Goal: Task Accomplishment & Management: Use online tool/utility

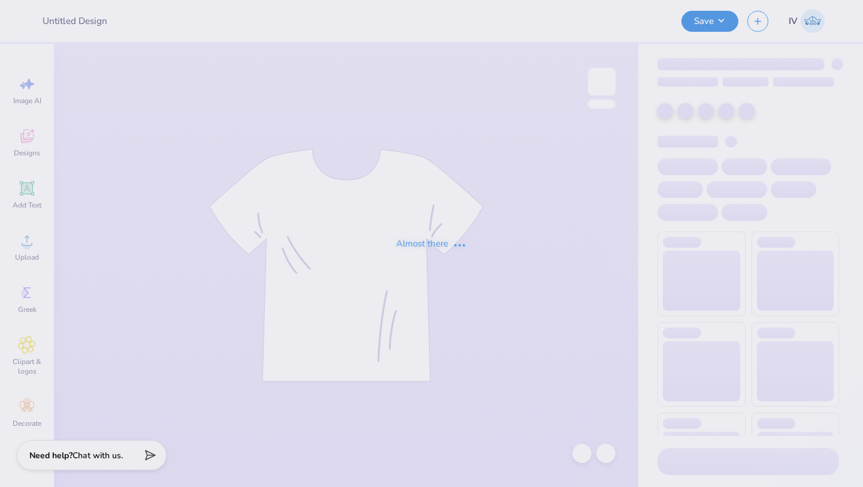
type input "Hoodie 25"
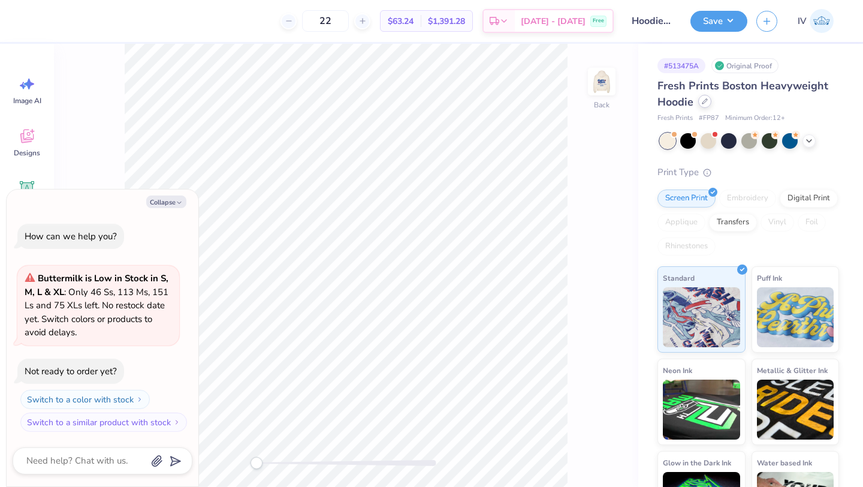
click at [700, 102] on div at bounding box center [704, 101] width 13 height 13
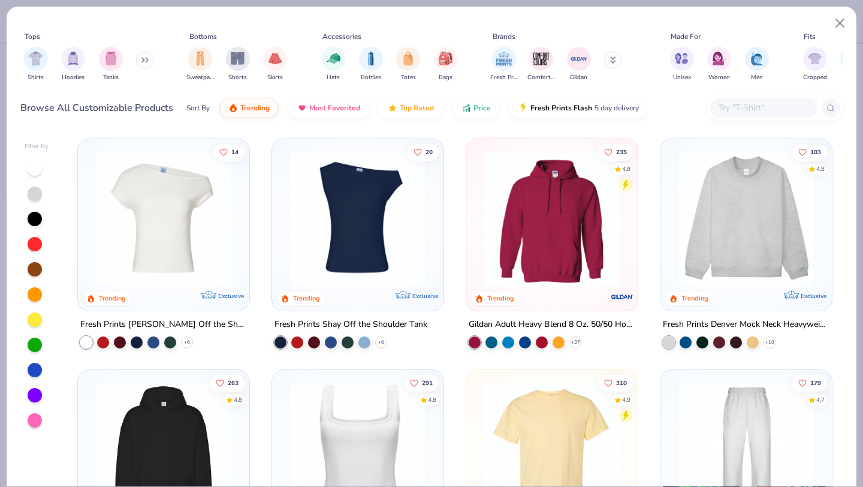
click at [547, 230] on img at bounding box center [551, 218] width 147 height 135
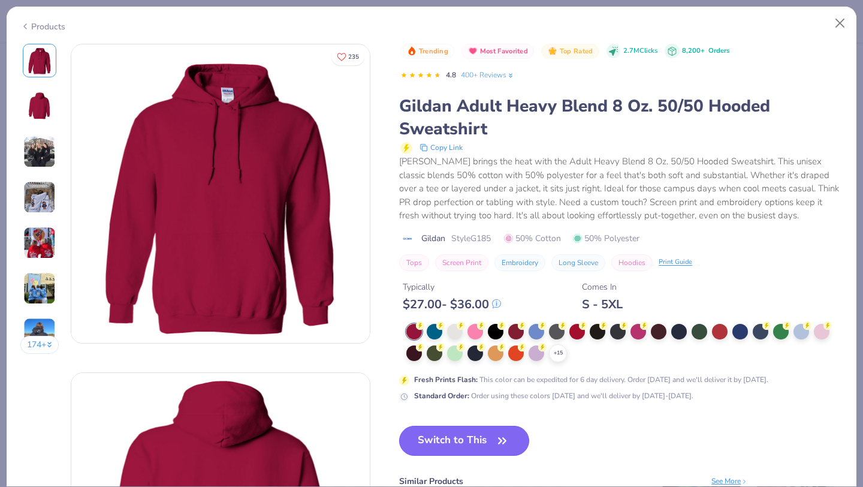
click at [451, 443] on button "Switch to This" at bounding box center [464, 441] width 130 height 30
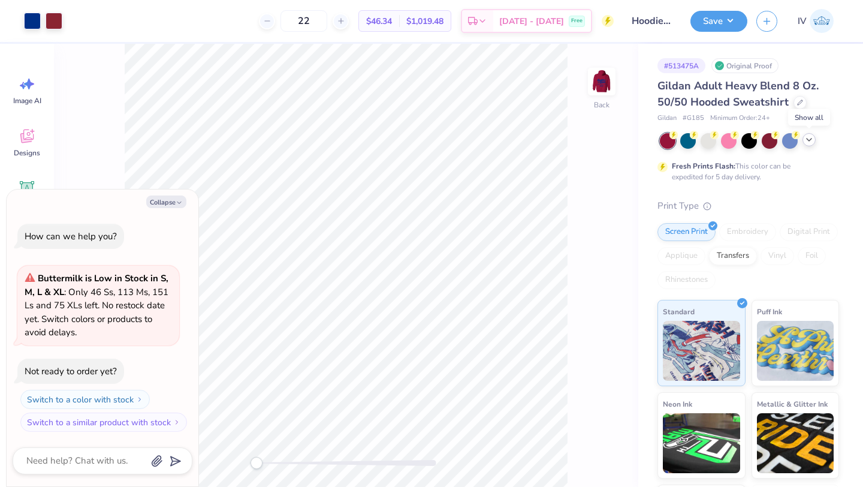
click at [809, 140] on icon at bounding box center [809, 140] width 10 height 10
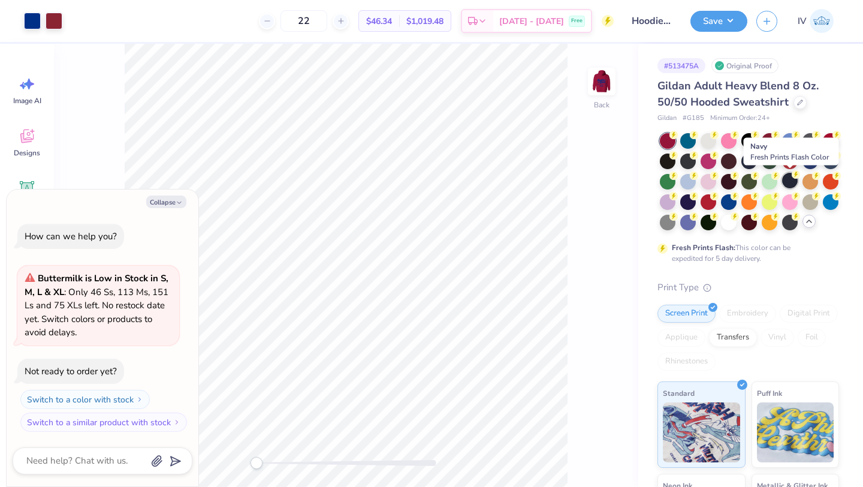
click at [791, 180] on div at bounding box center [790, 181] width 16 height 16
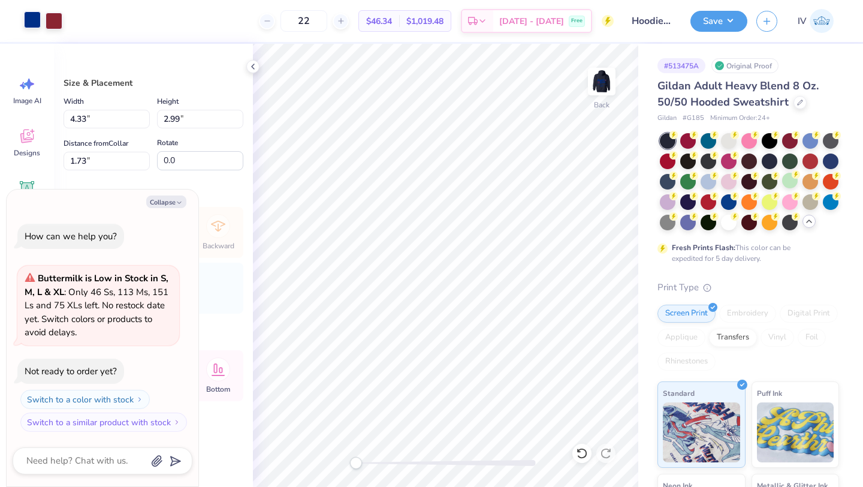
click at [33, 20] on div at bounding box center [32, 19] width 17 height 17
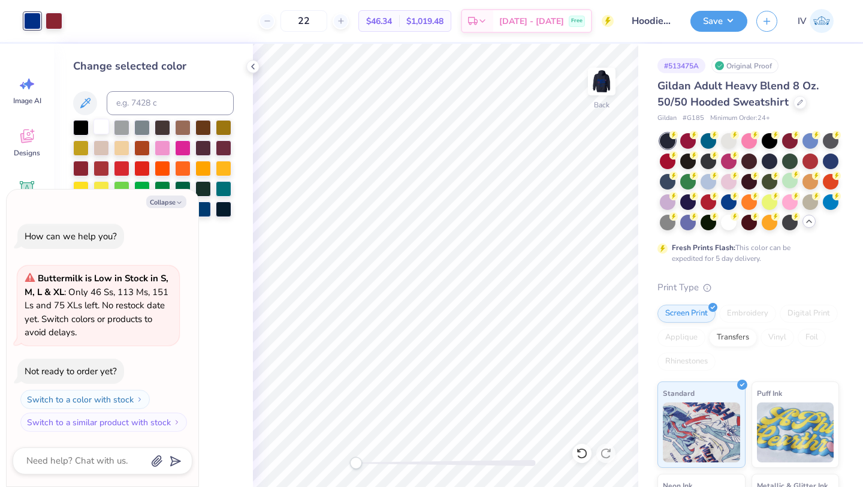
click at [103, 126] on div at bounding box center [102, 127] width 16 height 16
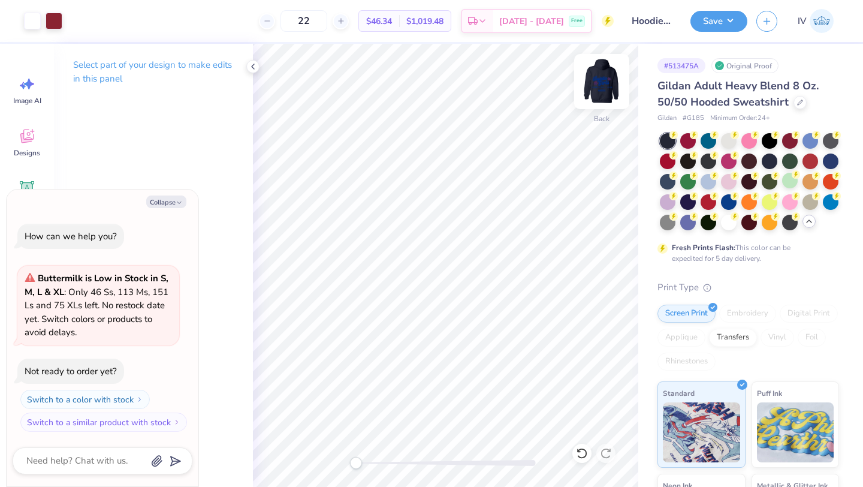
click at [605, 83] on img at bounding box center [602, 82] width 48 height 48
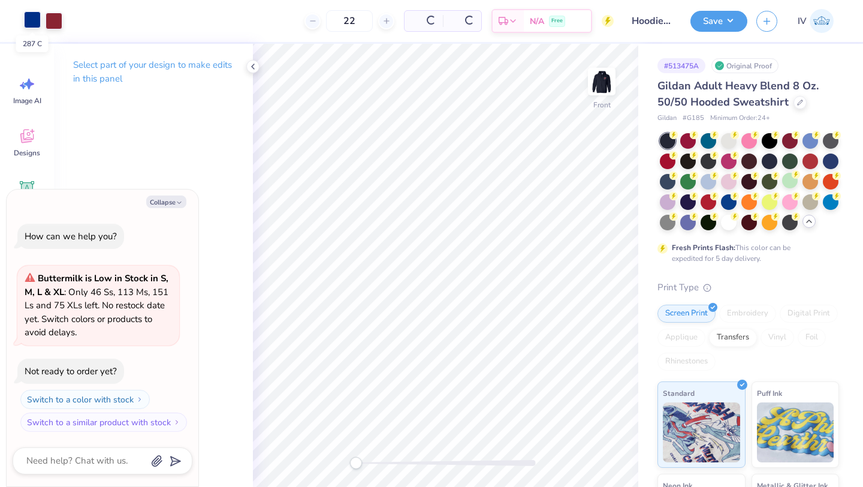
click at [32, 28] on div at bounding box center [32, 19] width 17 height 17
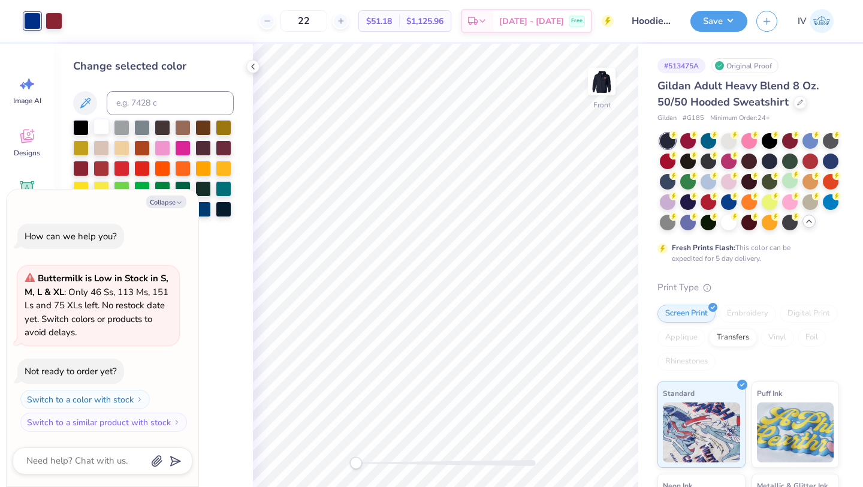
click at [100, 126] on div at bounding box center [102, 127] width 16 height 16
click at [165, 201] on button "Collapse" at bounding box center [166, 201] width 40 height 13
type textarea "x"
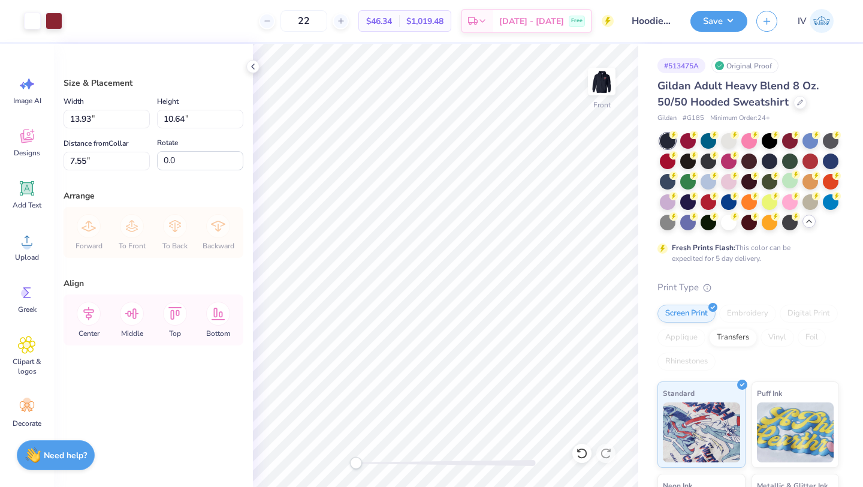
type input "13.93"
type input "10.64"
click at [88, 318] on icon at bounding box center [88, 314] width 11 height 14
type input "6.38"
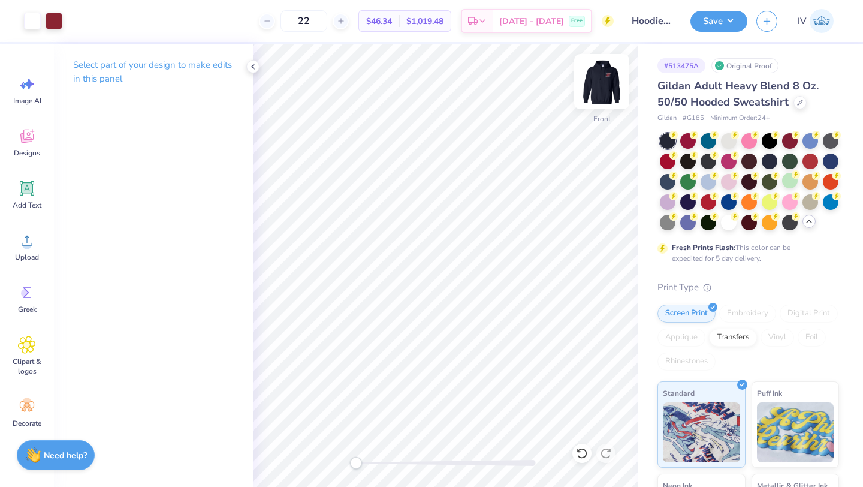
click at [605, 84] on img at bounding box center [602, 82] width 48 height 48
click at [725, 15] on button "Save" at bounding box center [719, 19] width 57 height 21
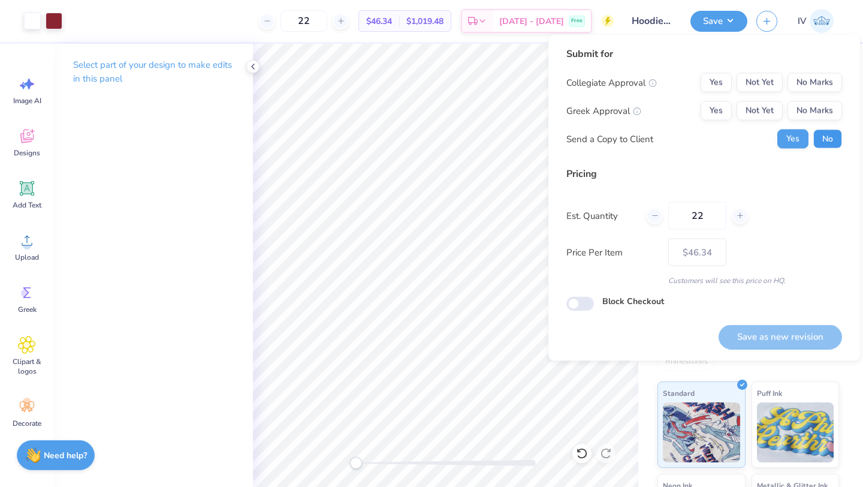
click at [832, 135] on button "No" at bounding box center [827, 138] width 29 height 19
click at [815, 87] on button "No Marks" at bounding box center [815, 82] width 55 height 19
click at [812, 112] on button "No Marks" at bounding box center [815, 110] width 55 height 19
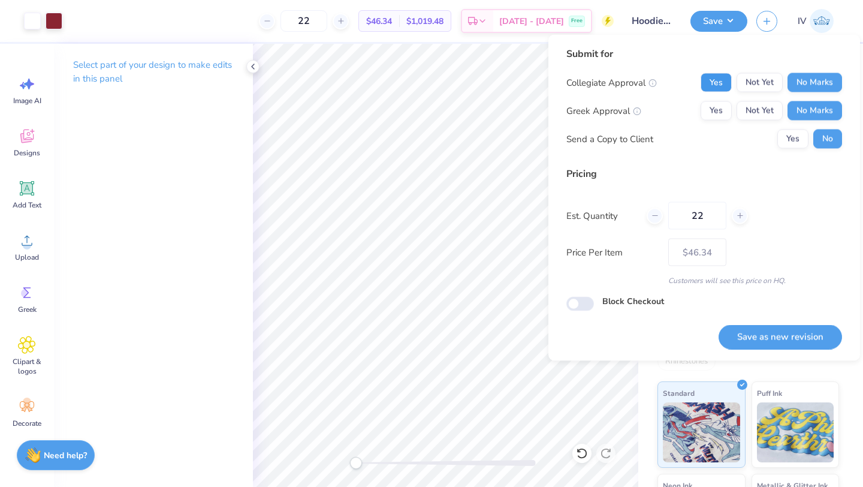
click at [721, 81] on button "Yes" at bounding box center [716, 82] width 31 height 19
click at [764, 330] on button "Save as new revision" at bounding box center [780, 336] width 123 height 25
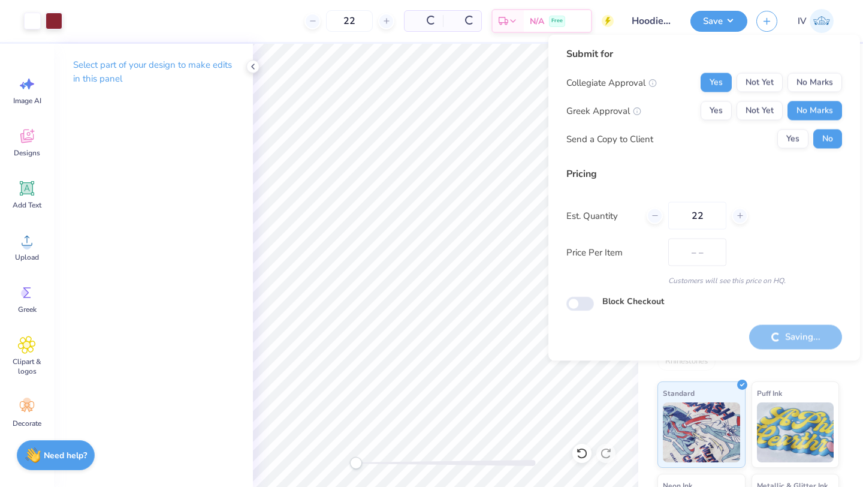
type input "$46.34"
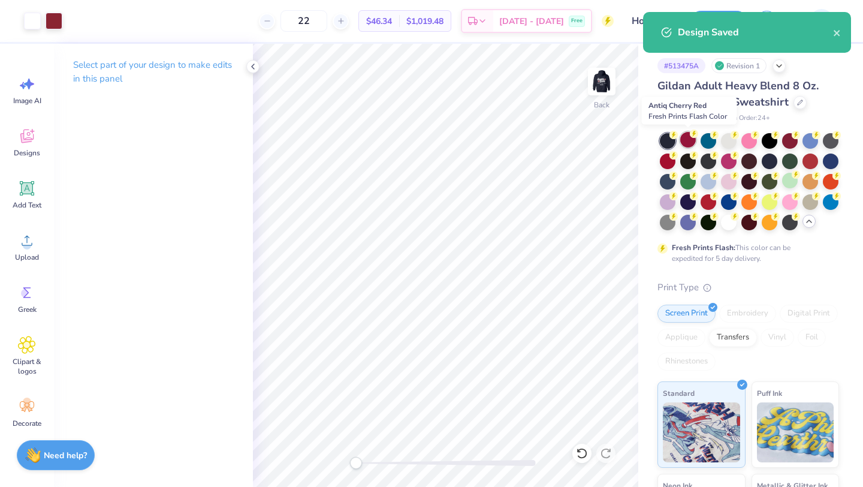
click at [689, 137] on div at bounding box center [688, 140] width 16 height 16
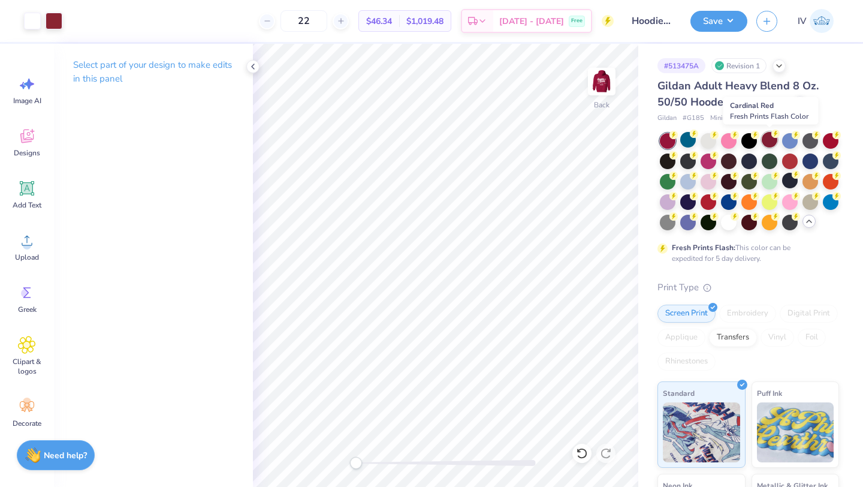
click at [765, 139] on div at bounding box center [770, 140] width 16 height 16
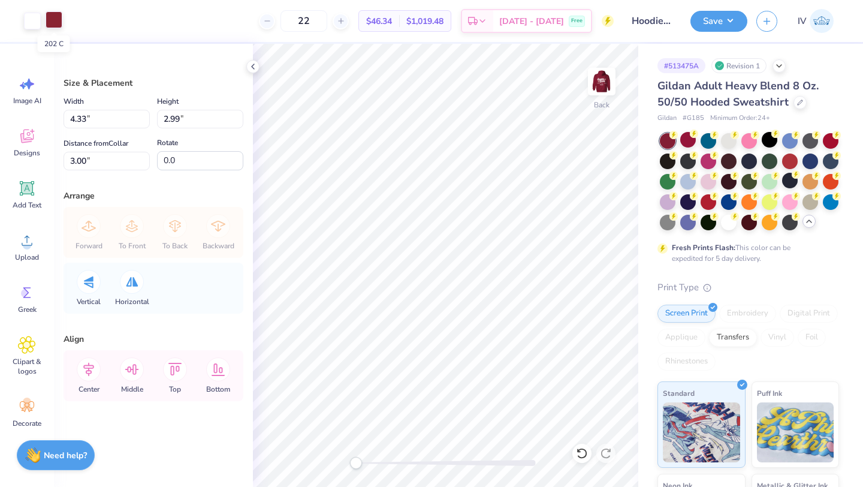
click at [57, 20] on div at bounding box center [54, 19] width 17 height 17
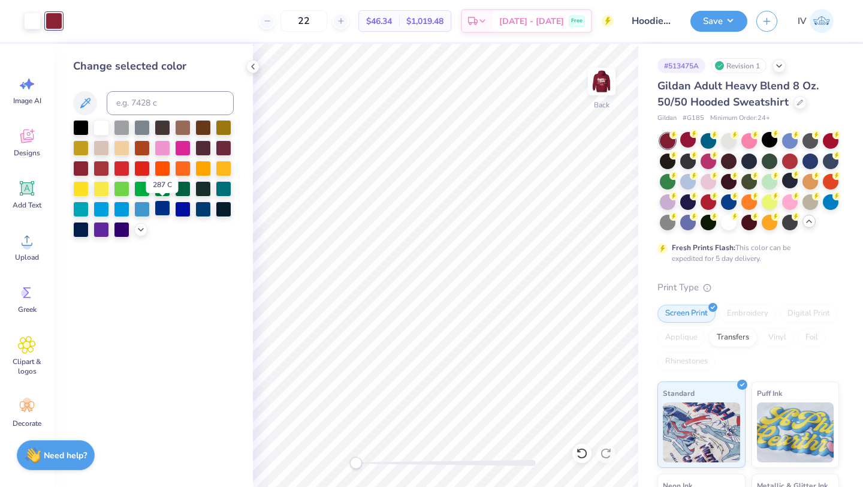
click at [163, 208] on div at bounding box center [163, 208] width 16 height 16
click at [198, 209] on div at bounding box center [203, 208] width 16 height 16
click at [76, 231] on div at bounding box center [81, 229] width 16 height 16
click at [605, 82] on img at bounding box center [602, 82] width 48 height 48
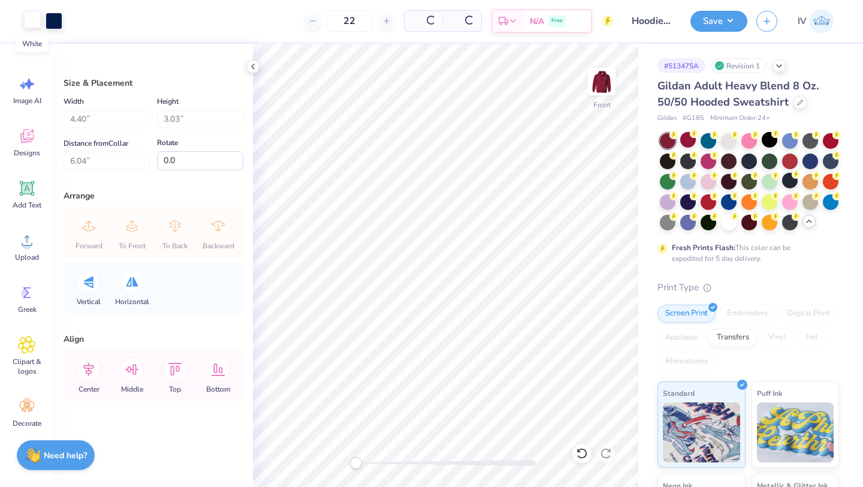
click at [31, 23] on div at bounding box center [32, 19] width 17 height 17
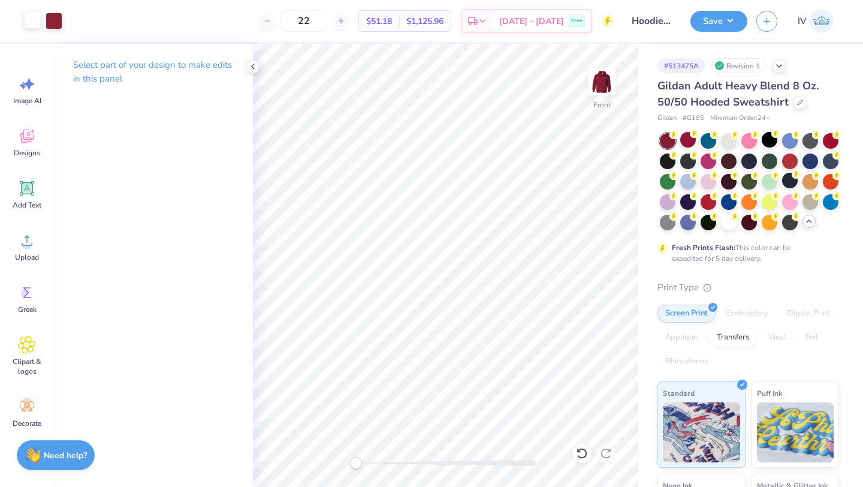
click at [31, 24] on div at bounding box center [32, 19] width 17 height 17
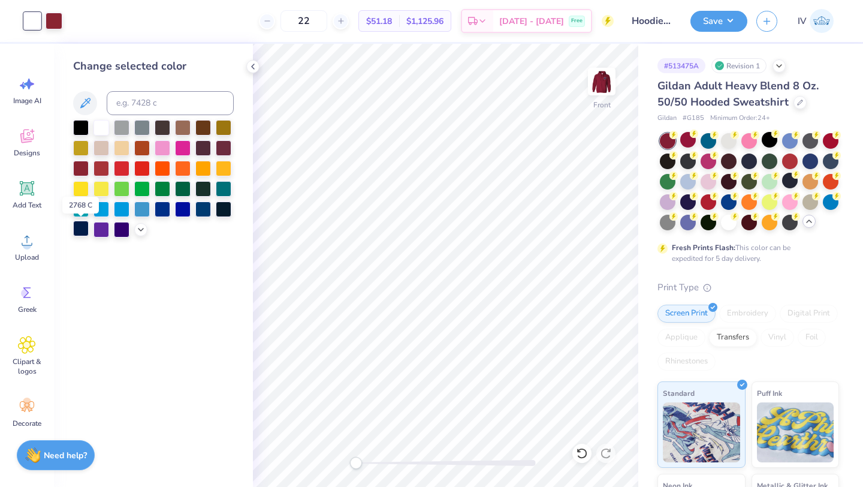
click at [79, 230] on div at bounding box center [81, 229] width 16 height 16
click at [55, 24] on div at bounding box center [54, 19] width 17 height 17
click at [99, 126] on div at bounding box center [102, 127] width 16 height 16
click at [589, 449] on div at bounding box center [581, 453] width 19 height 19
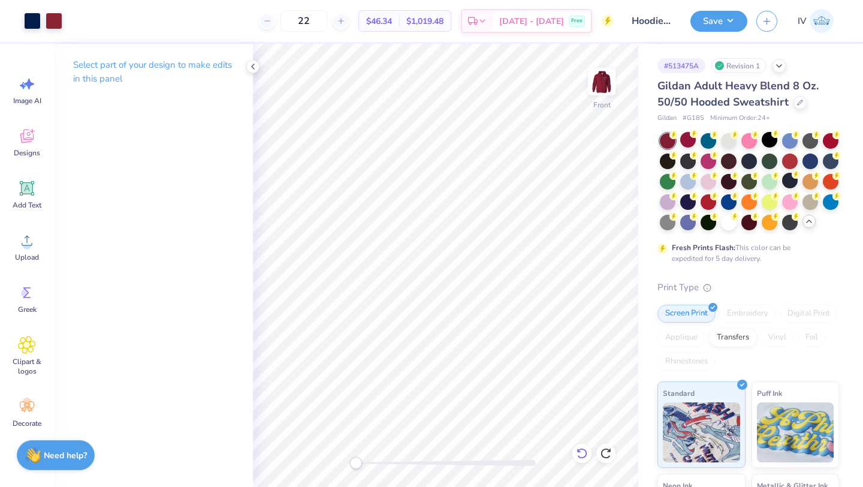
click at [584, 449] on icon at bounding box center [582, 453] width 10 height 11
click at [50, 20] on div at bounding box center [54, 19] width 17 height 17
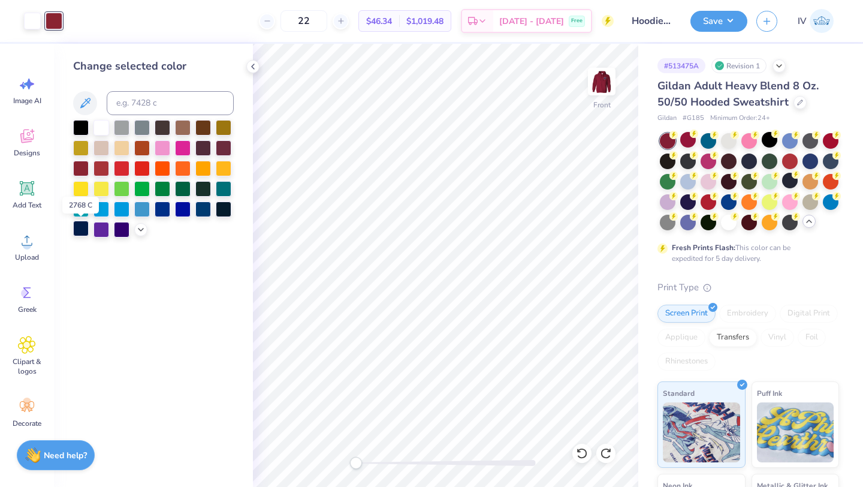
click at [81, 230] on div at bounding box center [81, 229] width 16 height 16
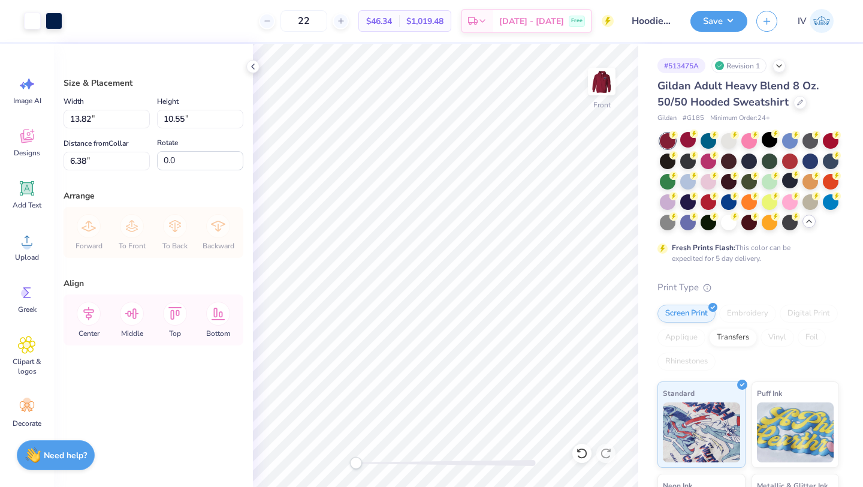
type input "13.82"
type input "10.55"
click at [584, 448] on icon at bounding box center [582, 453] width 10 height 11
type input "13.93"
type input "10.64"
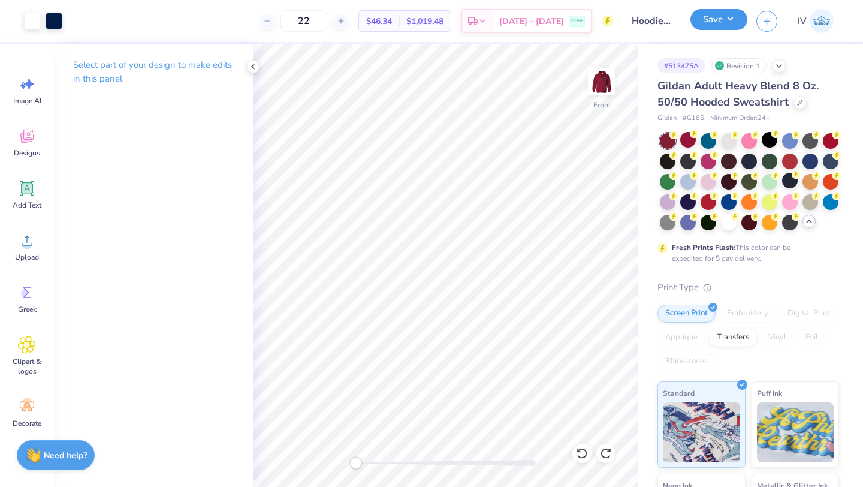
click at [722, 22] on button "Save" at bounding box center [719, 19] width 57 height 21
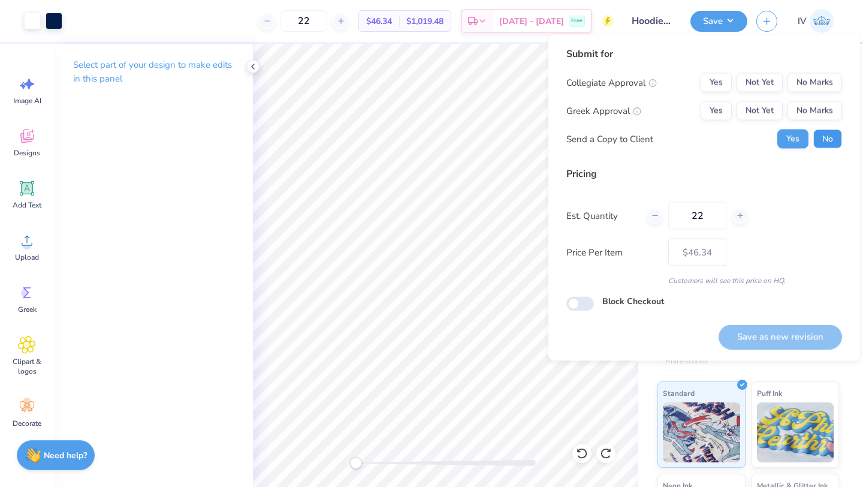
click at [837, 132] on button "No" at bounding box center [827, 138] width 29 height 19
click at [722, 85] on button "Yes" at bounding box center [716, 82] width 31 height 19
click at [833, 105] on button "No Marks" at bounding box center [815, 110] width 55 height 19
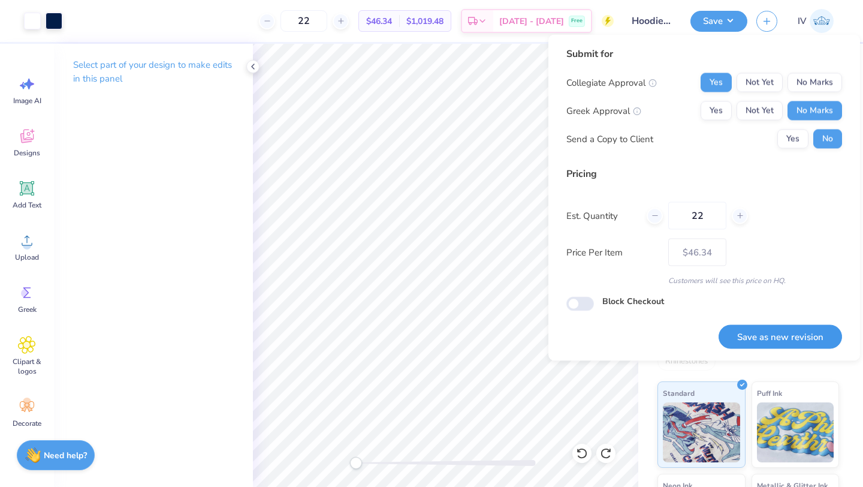
click at [777, 334] on button "Save as new revision" at bounding box center [780, 336] width 123 height 25
type input "$46.34"
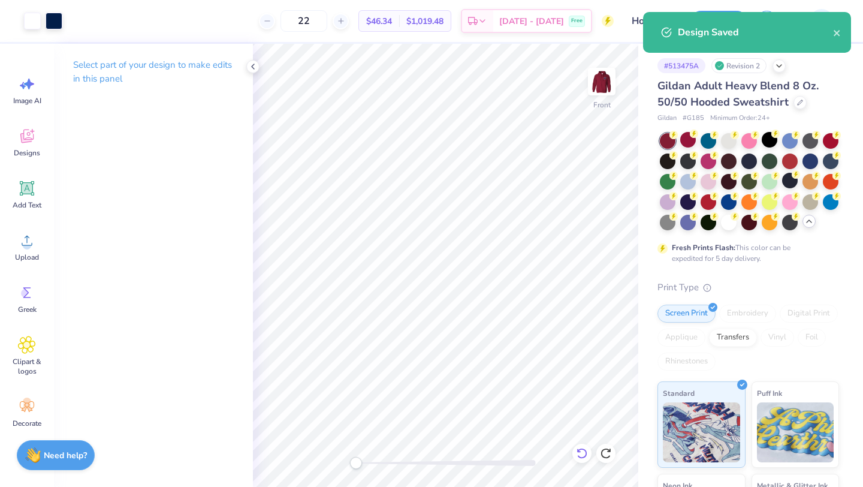
click at [576, 449] on icon at bounding box center [582, 453] width 12 height 12
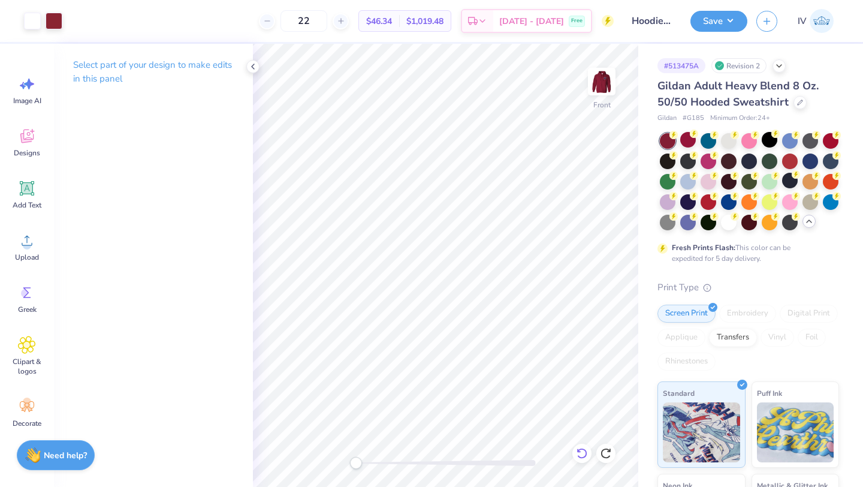
click at [583, 457] on icon at bounding box center [582, 453] width 10 height 11
click at [790, 180] on div at bounding box center [790, 181] width 16 height 16
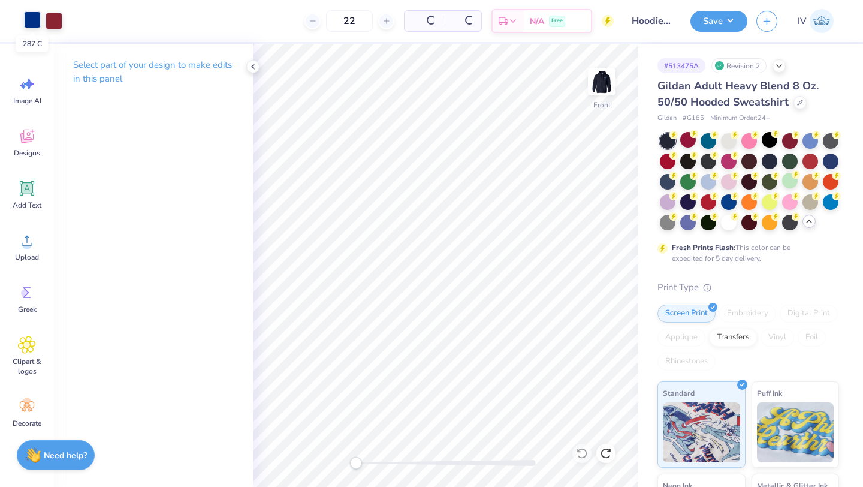
click at [30, 17] on div at bounding box center [32, 19] width 17 height 17
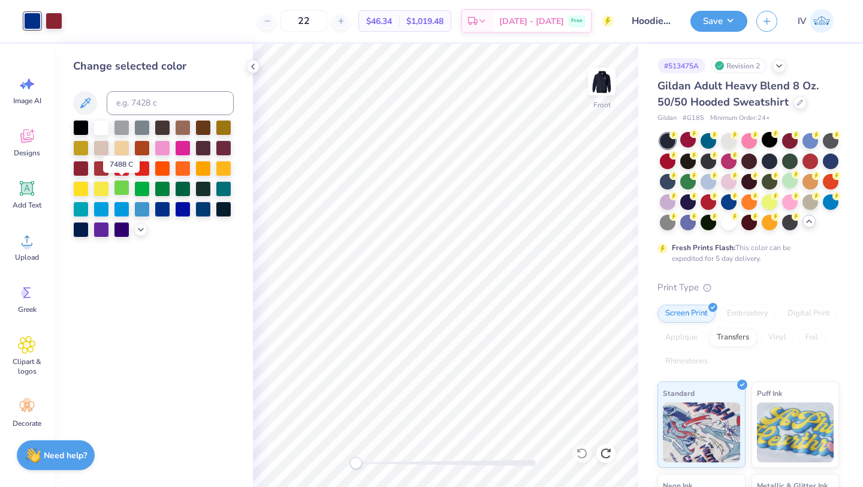
click at [120, 188] on div at bounding box center [122, 188] width 16 height 16
click at [50, 26] on div at bounding box center [54, 19] width 17 height 17
click at [94, 128] on div at bounding box center [102, 127] width 16 height 16
click at [37, 22] on div at bounding box center [32, 19] width 17 height 17
click at [78, 226] on div at bounding box center [81, 229] width 16 height 16
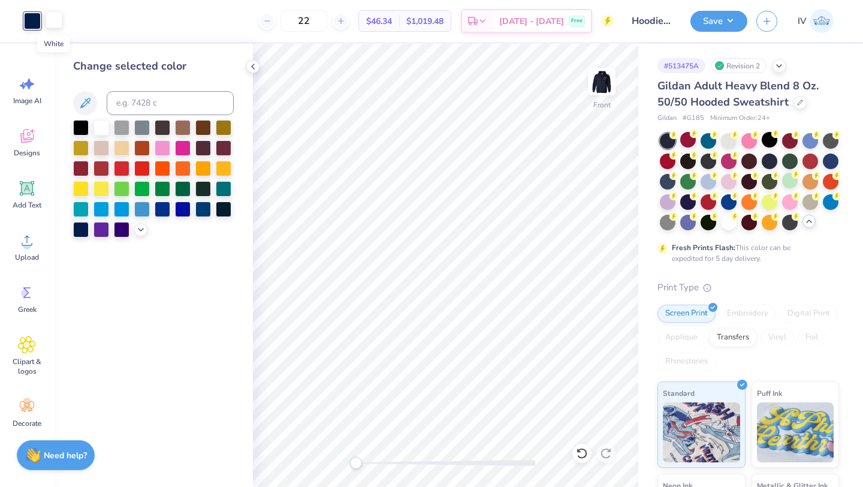
click at [57, 24] on div at bounding box center [54, 19] width 17 height 17
click at [82, 170] on div at bounding box center [81, 167] width 16 height 16
click at [119, 187] on div at bounding box center [122, 188] width 16 height 16
click at [30, 19] on div at bounding box center [32, 19] width 17 height 17
click at [79, 169] on div at bounding box center [81, 167] width 16 height 16
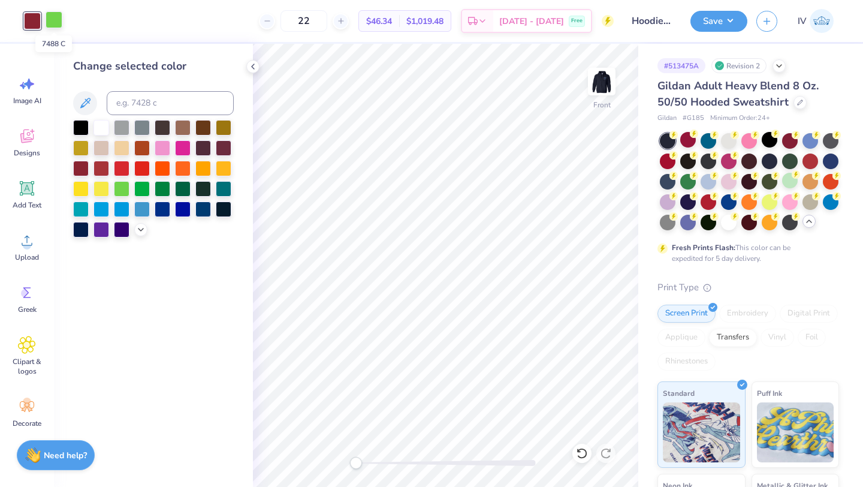
click at [54, 26] on div at bounding box center [54, 19] width 17 height 17
click at [99, 127] on div at bounding box center [102, 127] width 16 height 16
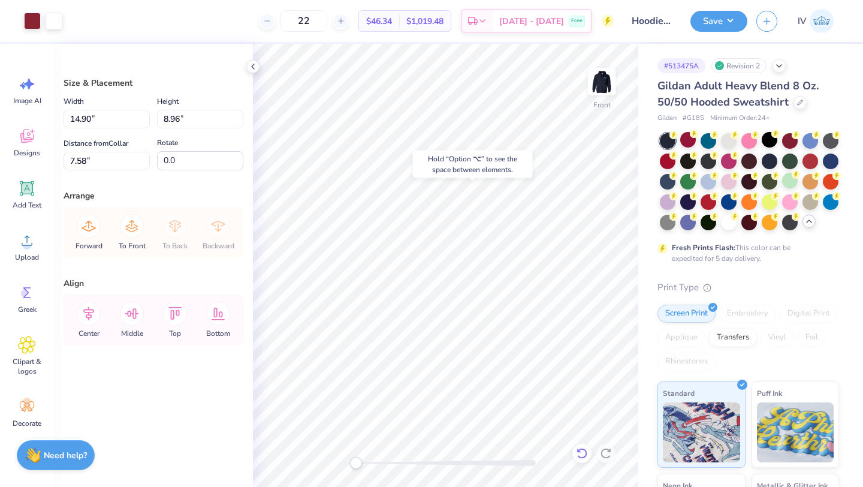
click at [586, 451] on icon at bounding box center [582, 453] width 10 height 11
click at [604, 451] on icon at bounding box center [606, 453] width 12 height 12
type input "6.00"
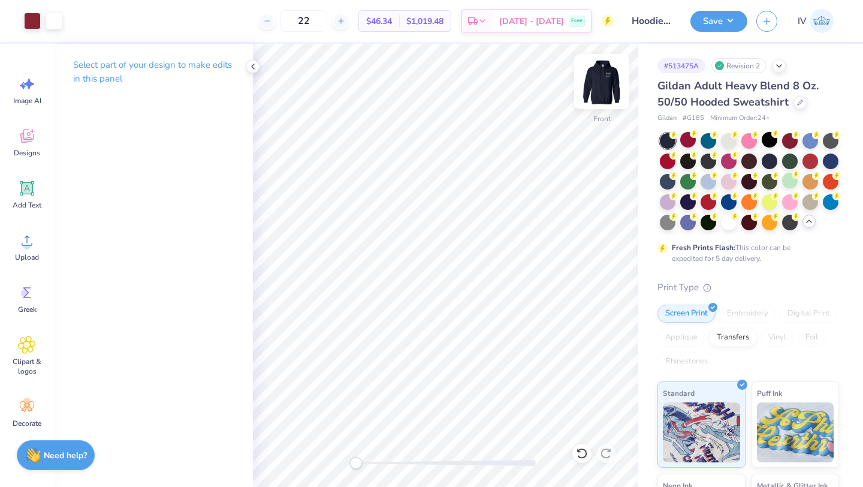
click at [609, 86] on img at bounding box center [602, 82] width 48 height 48
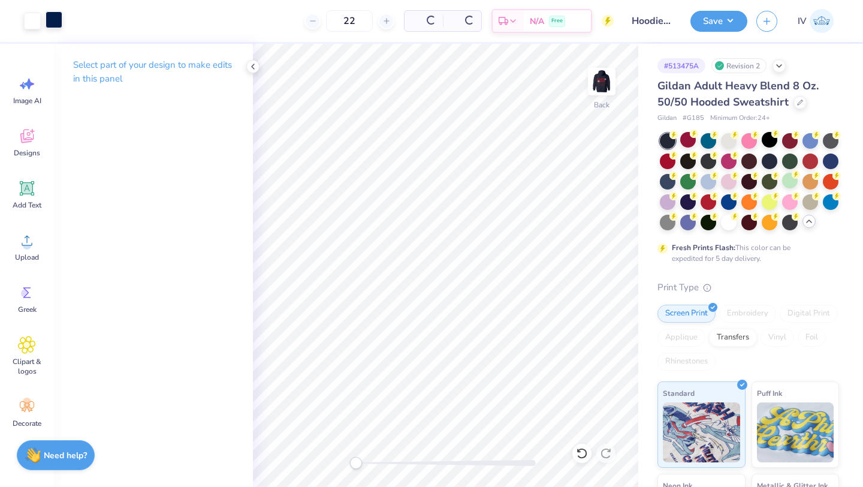
click at [54, 23] on div at bounding box center [54, 19] width 17 height 17
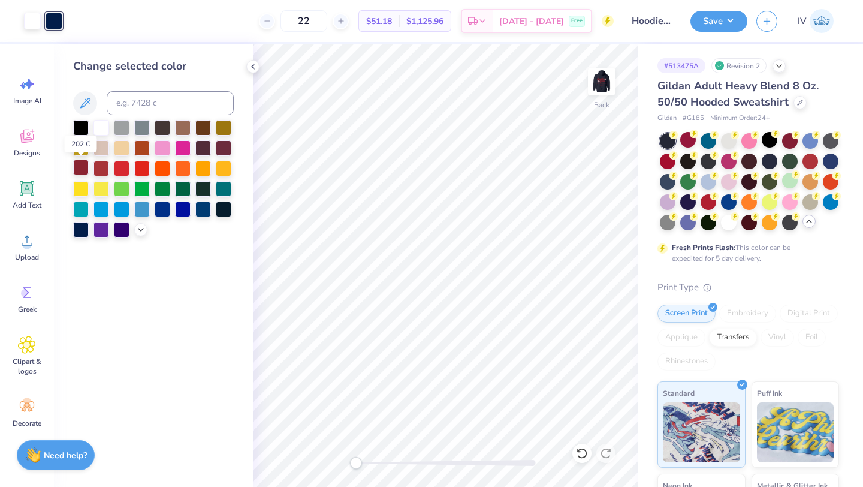
click at [81, 162] on div at bounding box center [81, 167] width 16 height 16
click at [710, 14] on button "Save" at bounding box center [719, 19] width 57 height 21
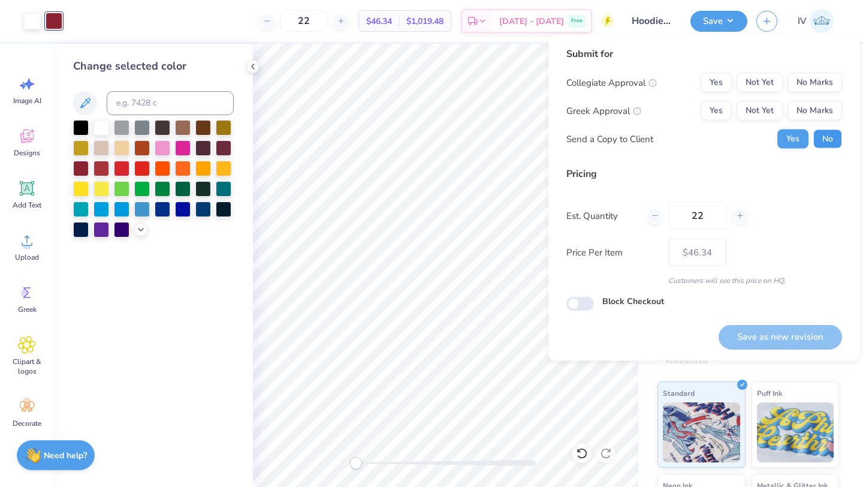
click at [822, 129] on button "No" at bounding box center [827, 138] width 29 height 19
click at [709, 82] on button "Yes" at bounding box center [716, 82] width 31 height 19
click at [819, 113] on button "No Marks" at bounding box center [815, 110] width 55 height 19
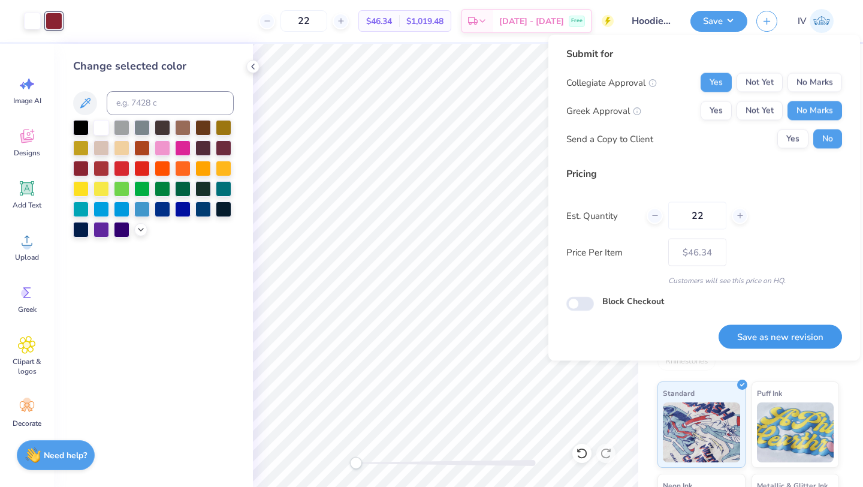
click at [752, 331] on button "Save as new revision" at bounding box center [780, 336] width 123 height 25
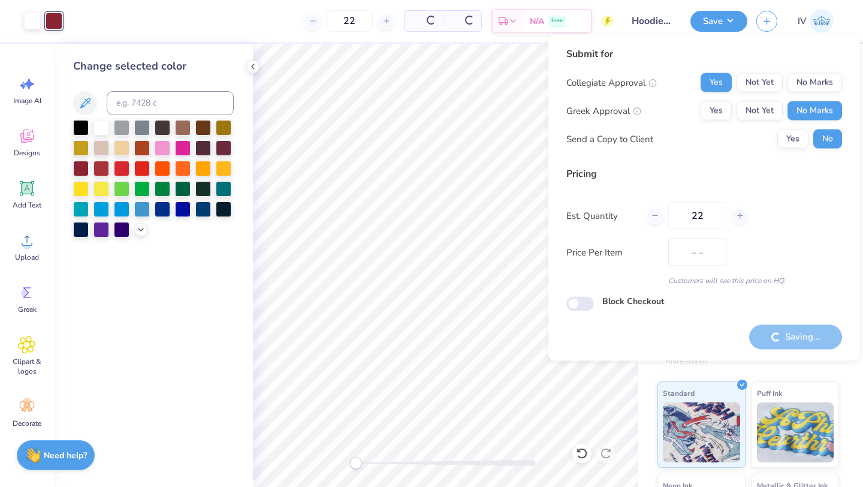
type input "$46.34"
